Goal: Task Accomplishment & Management: Use online tool/utility

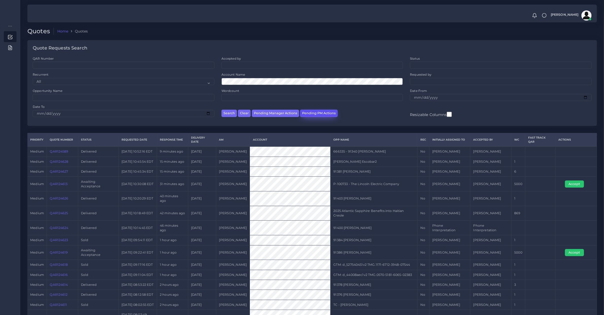
click at [319, 114] on button "Pending PM Actions" at bounding box center [319, 113] width 38 height 7
select select "awaiting_acceptance"
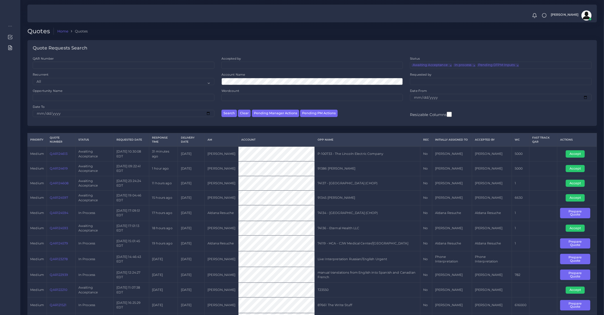
click at [58, 156] on td "QAR124613" at bounding box center [61, 153] width 28 height 15
drag, startPoint x: 58, startPoint y: 156, endPoint x: 61, endPoint y: 158, distance: 3.4
click at [61, 157] on td "QAR124613" at bounding box center [61, 153] width 28 height 15
copy link "QAR124613"
click at [574, 155] on button "Accept" at bounding box center [574, 153] width 19 height 7
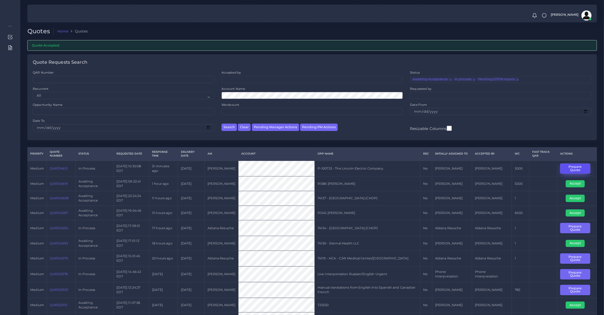
click at [566, 165] on button "Prepare Quote" at bounding box center [575, 168] width 30 height 10
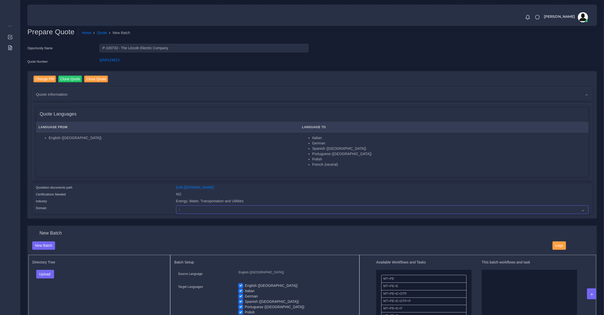
click at [185, 208] on select "- Advertising and Media Agriculture, Forestry and Fishing Architecture, Buildin…" at bounding box center [382, 209] width 412 height 9
click at [176, 205] on select "- Advertising and Media Agriculture, Forestry and Fishing Architecture, Buildin…" at bounding box center [382, 209] width 412 height 9
select select "Energy, Water, Transportation and Utilities"
click at [189, 188] on link "https://workdrive.zoho.com/fgoh3e43b1a1fe2124b65bedd7c3c51a0e040/teams/fgoh3e43…" at bounding box center [195, 187] width 38 height 4
click at [48, 92] on span "Quote information" at bounding box center [52, 94] width 32 height 6
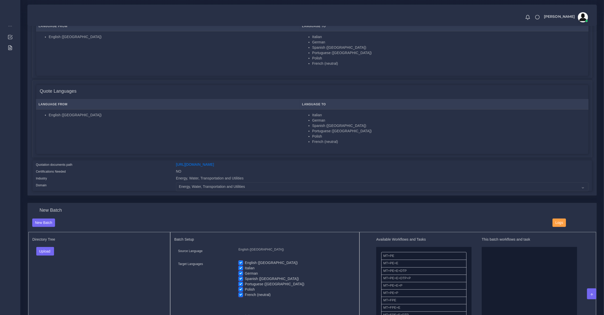
scroll to position [370, 0]
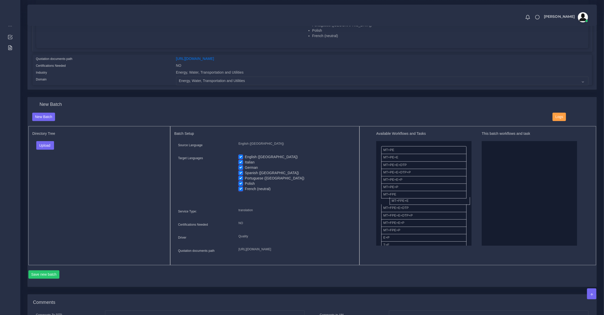
drag, startPoint x: 396, startPoint y: 203, endPoint x: 608, endPoint y: 160, distance: 215.9
click at [51, 141] on button "Upload" at bounding box center [45, 145] width 18 height 9
click at [54, 161] on label "Files" at bounding box center [54, 164] width 35 height 6
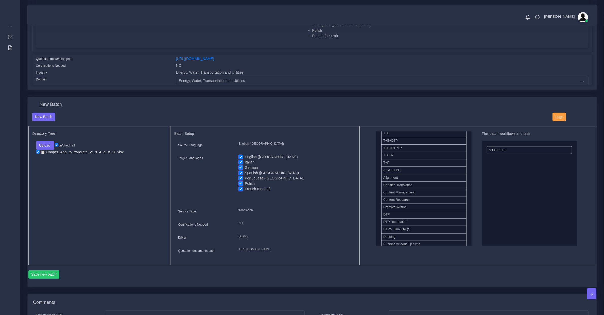
click at [252, 156] on label "English (US)" at bounding box center [271, 156] width 53 height 5
click at [243, 156] on input "English (US)" at bounding box center [240, 156] width 5 height 5
checkbox input "false"
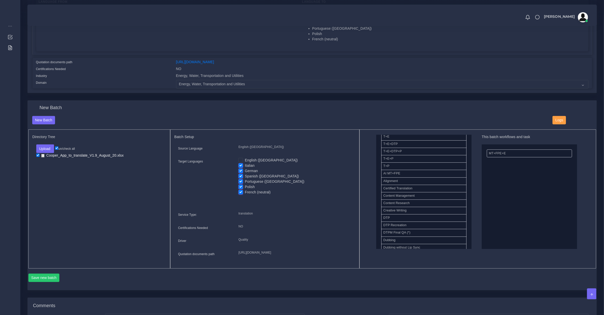
scroll to position [472, 0]
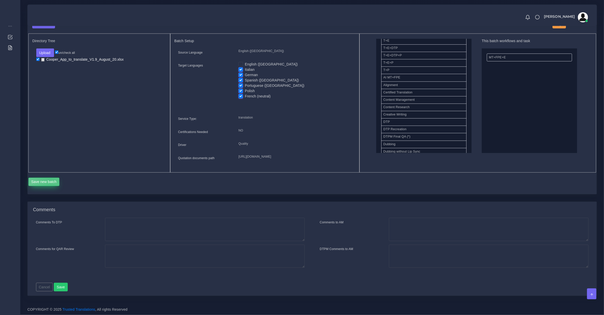
click at [51, 179] on button "Save new batch" at bounding box center [43, 181] width 31 height 9
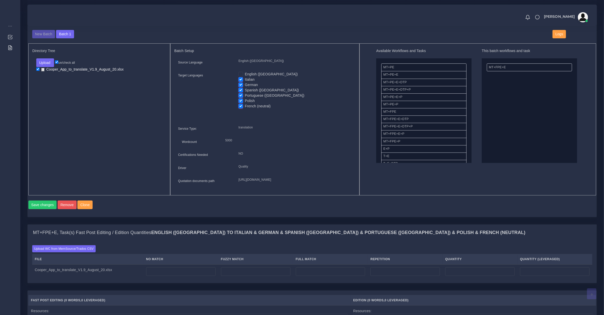
scroll to position [317, 0]
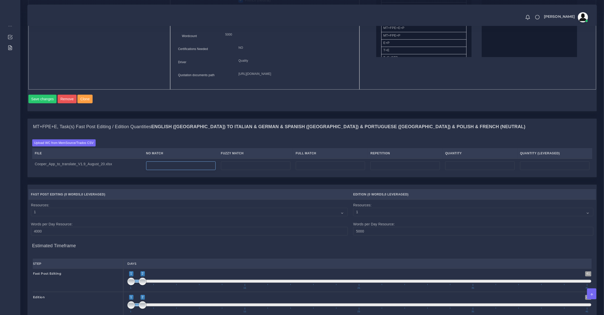
click at [169, 170] on input "number" at bounding box center [180, 165] width 69 height 9
type input "1027"
type input "0"
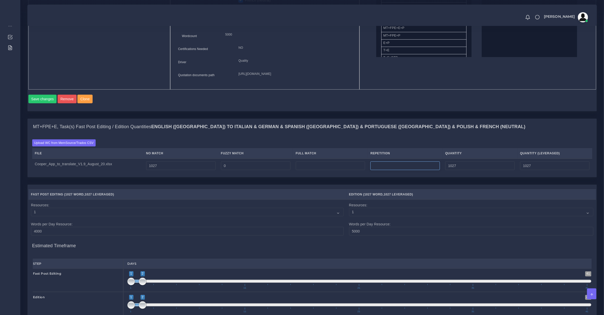
type input "0"
type input "16"
type input "1043"
type input "1031"
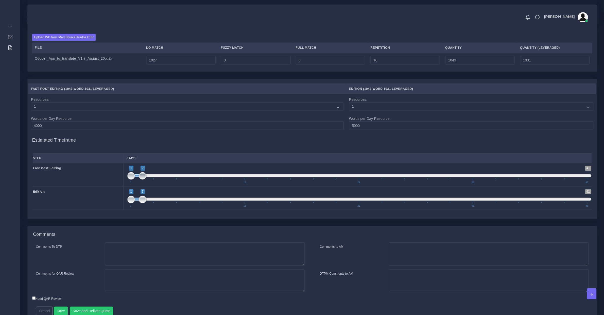
type input "1;1"
drag, startPoint x: 143, startPoint y: 186, endPoint x: 125, endPoint y: 189, distance: 18.4
click at [125, 186] on div "1 41 1 1 1 — 1 1 11 21 31 41 1;1" at bounding box center [359, 174] width 472 height 23
drag, startPoint x: 136, startPoint y: 210, endPoint x: 143, endPoint y: 210, distance: 6.8
click at [143, 207] on span "1 41 2 3 2 — 3 1 11 21 31 41" at bounding box center [359, 198] width 464 height 18
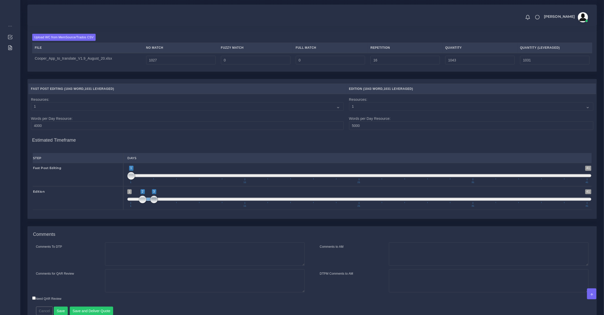
drag, startPoint x: 154, startPoint y: 207, endPoint x: 141, endPoint y: 207, distance: 12.7
click at [150, 203] on span at bounding box center [154, 199] width 8 height 8
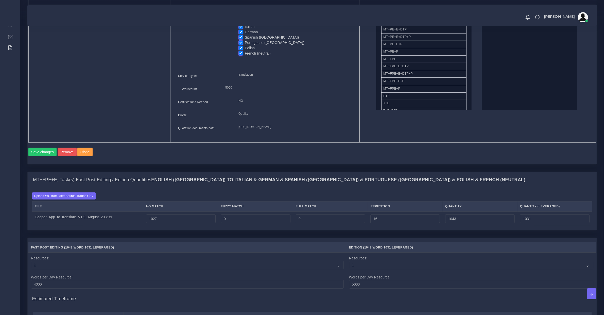
scroll to position [370, 0]
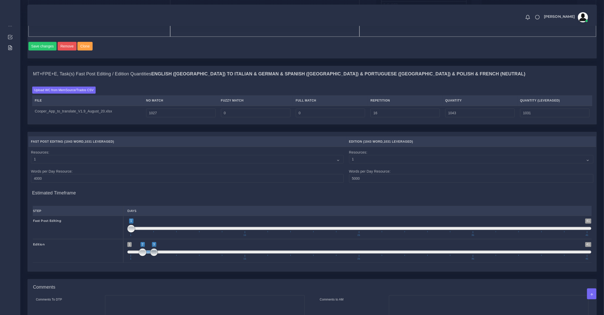
drag, startPoint x: 140, startPoint y: 260, endPoint x: 151, endPoint y: 260, distance: 11.2
click at [151, 256] on span at bounding box center [154, 252] width 8 height 8
drag, startPoint x: 154, startPoint y: 262, endPoint x: 155, endPoint y: 260, distance: 2.7
click at [155, 256] on span at bounding box center [154, 252] width 8 height 8
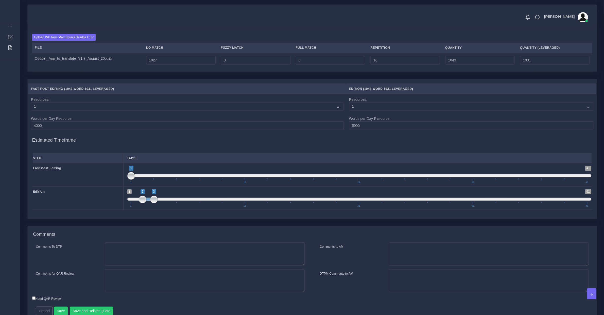
scroll to position [456, 0]
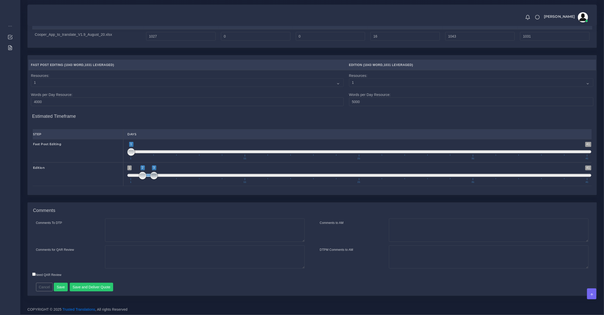
type input "2;2"
drag, startPoint x: 152, startPoint y: 175, endPoint x: 146, endPoint y: 176, distance: 6.6
click at [146, 176] on span at bounding box center [143, 176] width 8 height 8
click at [443, 234] on textarea "Comments to AM" at bounding box center [488, 229] width 199 height 23
click at [94, 290] on button "Save and Deliver Quote" at bounding box center [92, 286] width 44 height 9
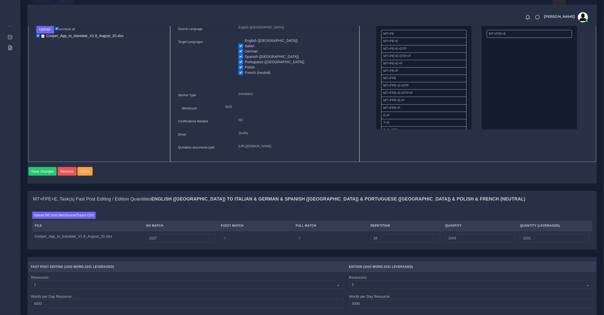
scroll to position [297, 0]
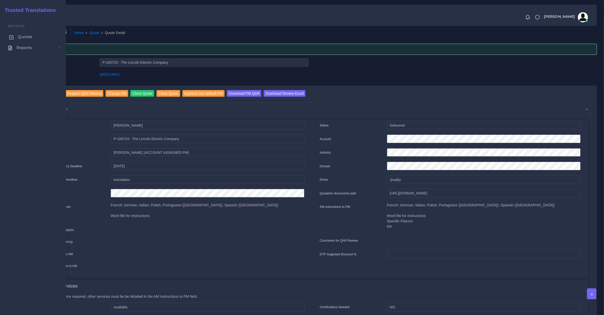
click at [16, 36] on link "Quotes" at bounding box center [33, 36] width 58 height 11
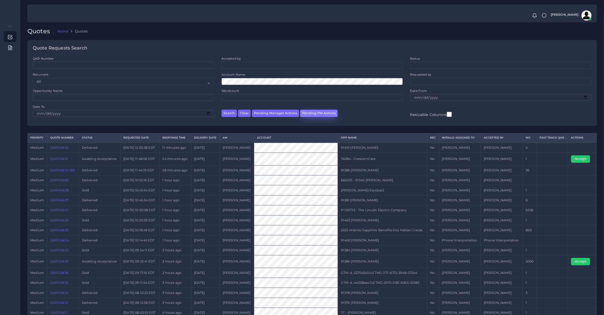
click at [321, 112] on button "Pending PM Actions" at bounding box center [319, 113] width 38 height 7
select select "awaiting_acceptance"
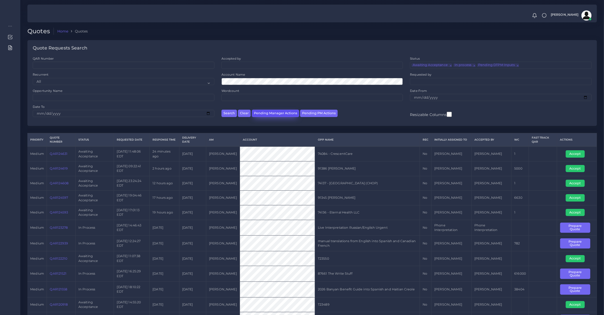
click at [282, 114] on button "Pending Manager Actions" at bounding box center [275, 113] width 47 height 7
select select "awaiting_manager_initial_review"
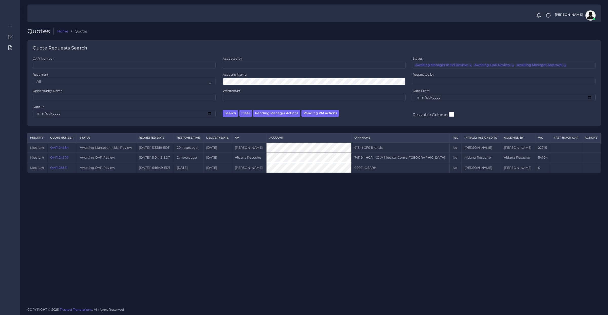
click at [59, 157] on link "QAR124579" at bounding box center [59, 157] width 18 height 4
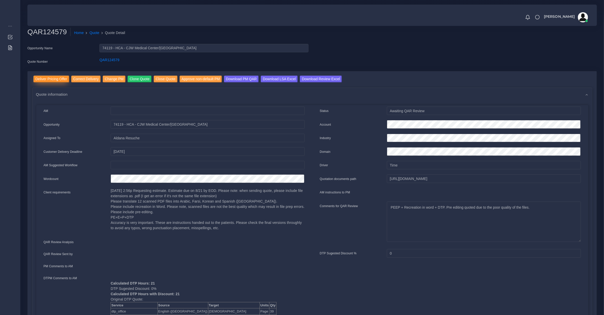
click at [60, 78] on input "Deliver Pricing Offer" at bounding box center [51, 79] width 36 height 7
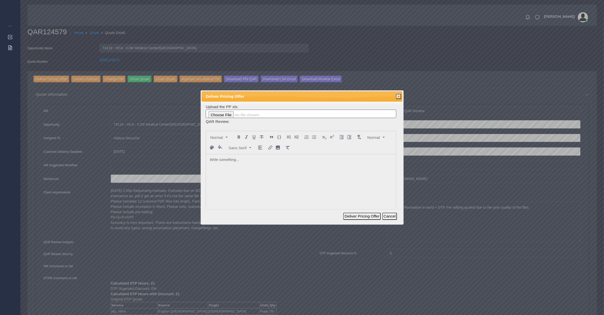
click at [254, 175] on div at bounding box center [301, 192] width 190 height 76
click at [360, 215] on button "Deliver Pricing Offer" at bounding box center [361, 215] width 37 height 7
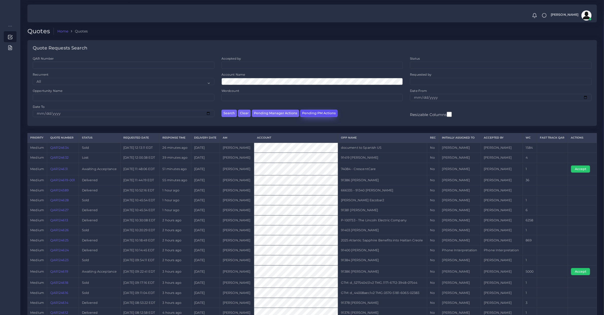
click at [316, 114] on button "Pending PM Actions" at bounding box center [319, 113] width 38 height 7
select select "awaiting_acceptance"
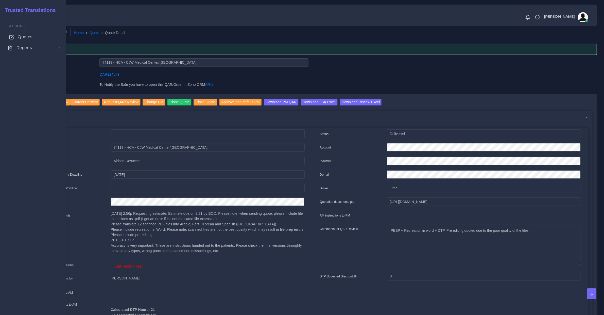
click at [19, 34] on span "Quotes" at bounding box center [25, 37] width 14 height 6
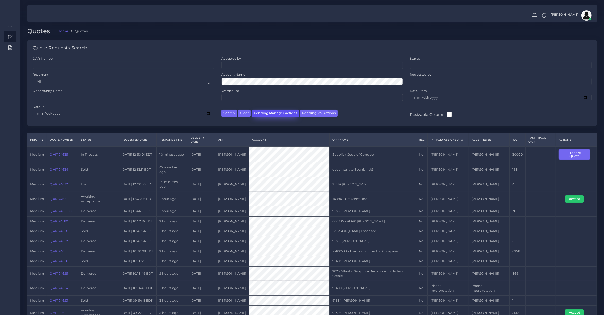
click at [282, 114] on button "Pending Manager Actions" at bounding box center [275, 113] width 47 height 7
select select "awaiting_manager_initial_review"
